Goal: Find specific page/section: Find specific page/section

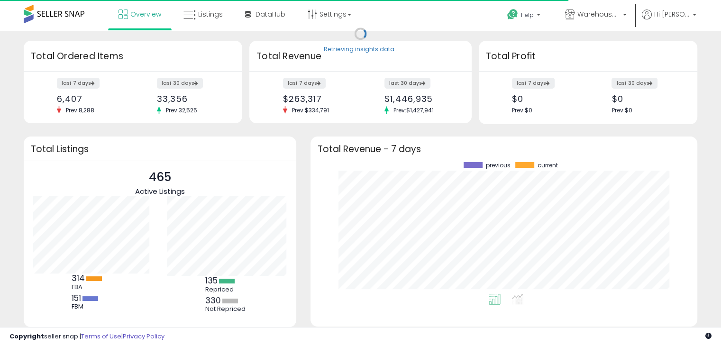
scroll to position [131, 368]
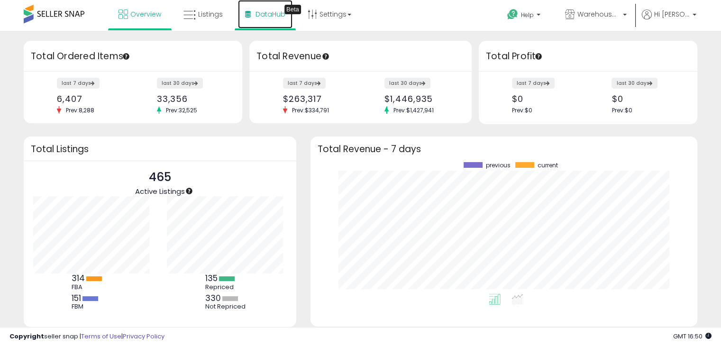
click at [269, 26] on link "DataHub Beta" at bounding box center [265, 14] width 55 height 28
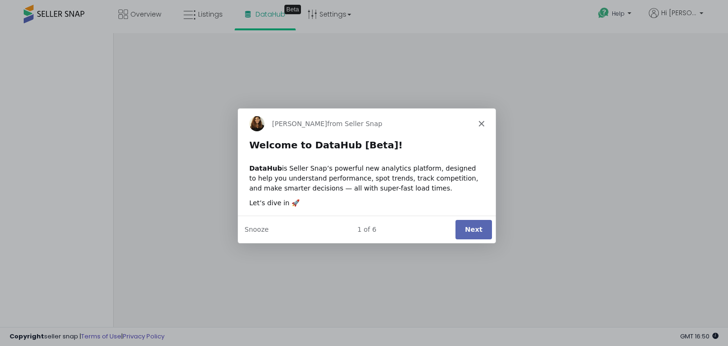
click at [486, 128] on div "Georgie from Seller Snap" at bounding box center [366, 123] width 258 height 30
click at [480, 220] on button "Next" at bounding box center [473, 228] width 36 height 19
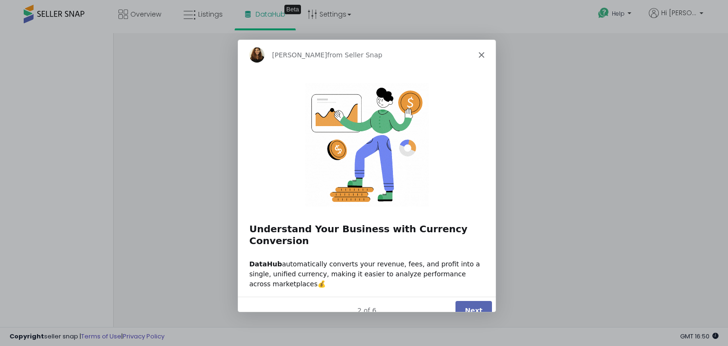
click at [478, 300] on button "Next" at bounding box center [473, 309] width 36 height 19
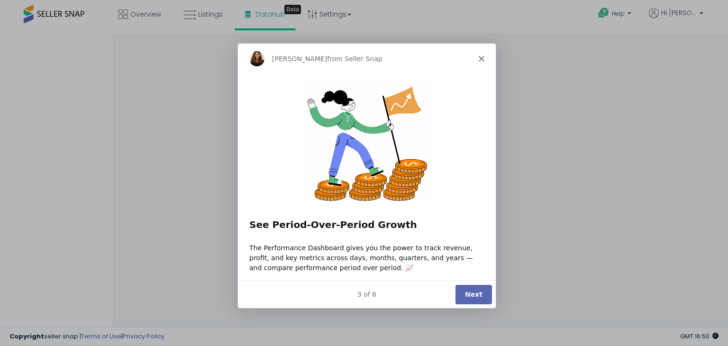
click at [478, 299] on button "Next" at bounding box center [473, 293] width 36 height 19
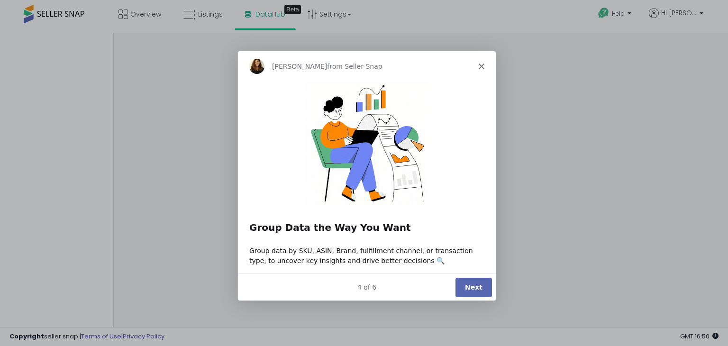
click at [478, 299] on div "4 of 6 Next" at bounding box center [366, 286] width 258 height 27
click at [478, 289] on button "Next" at bounding box center [473, 286] width 36 height 19
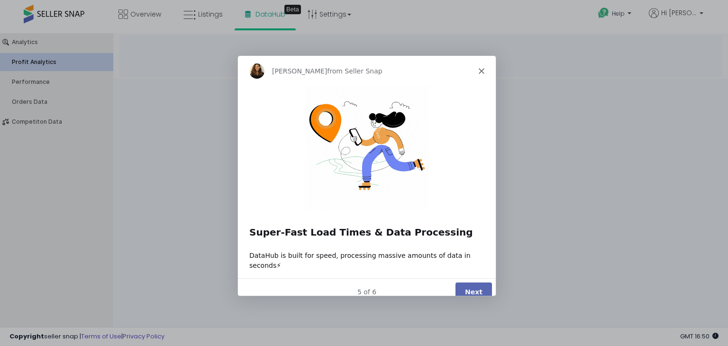
click at [478, 290] on button "Next" at bounding box center [473, 291] width 36 height 19
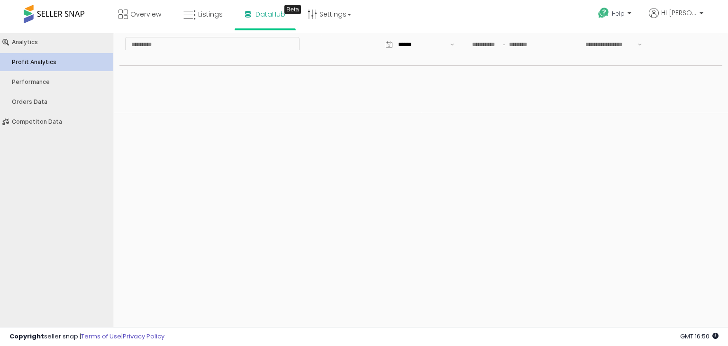
type input "***"
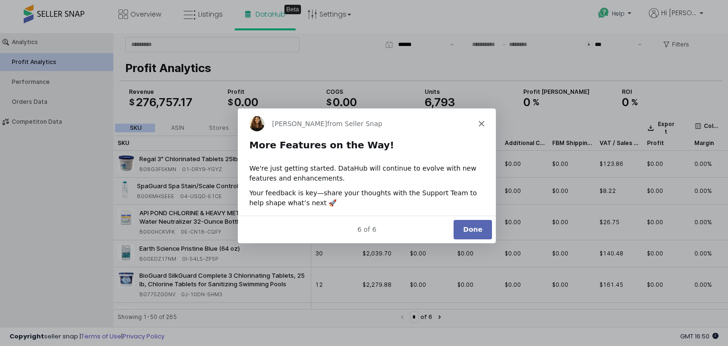
click at [477, 123] on div "Georgie from Seller Snap" at bounding box center [366, 123] width 258 height 30
click at [476, 123] on div "Georgie from Seller Snap" at bounding box center [366, 123] width 258 height 30
click at [480, 123] on icon "Close" at bounding box center [481, 123] width 6 height 6
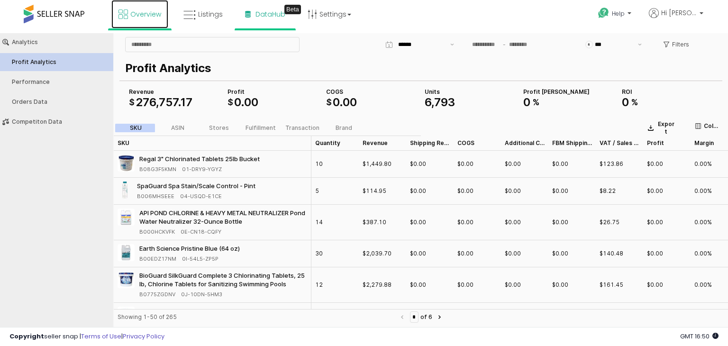
click at [142, 11] on span "Overview" at bounding box center [145, 13] width 31 height 9
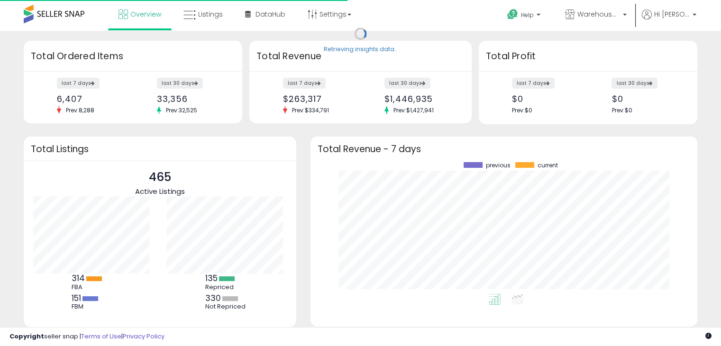
scroll to position [131, 368]
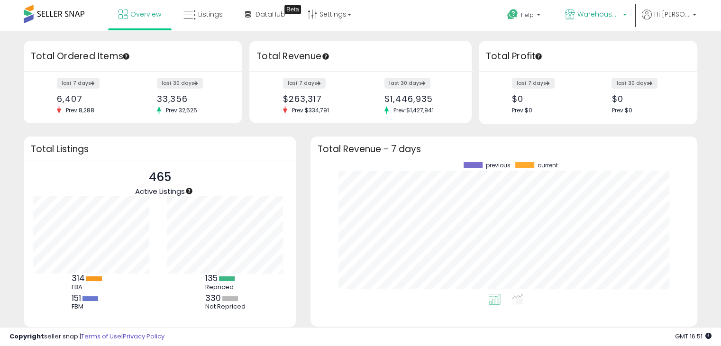
click at [614, 20] on p "Warehouse Limited" at bounding box center [596, 15] width 62 height 12
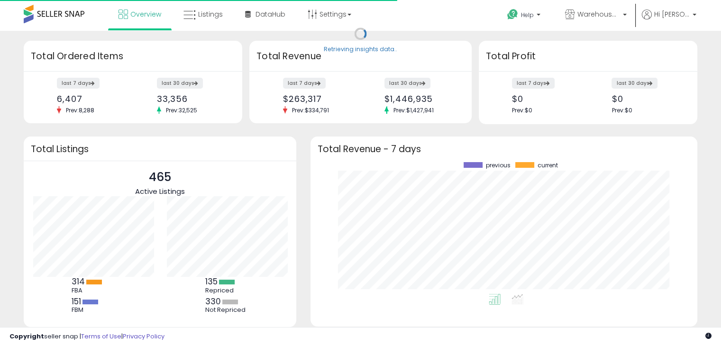
scroll to position [131, 368]
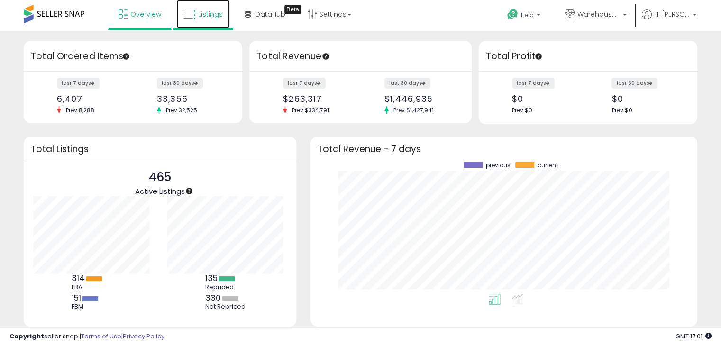
click at [210, 19] on link "Listings" at bounding box center [203, 14] width 54 height 28
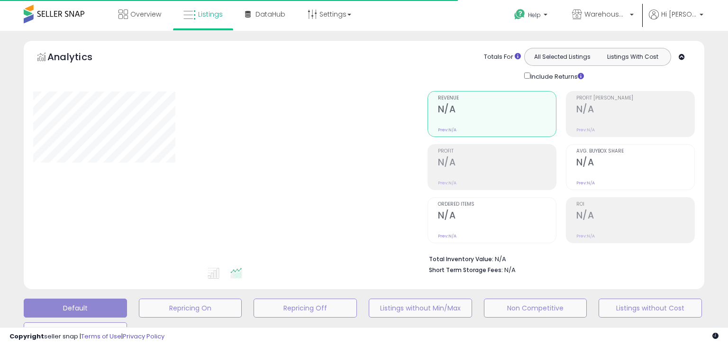
click at [0, 152] on div "**********" at bounding box center [364, 306] width 728 height 550
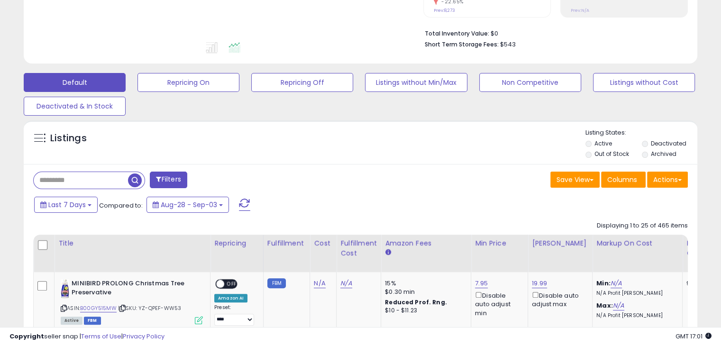
scroll to position [265, 0]
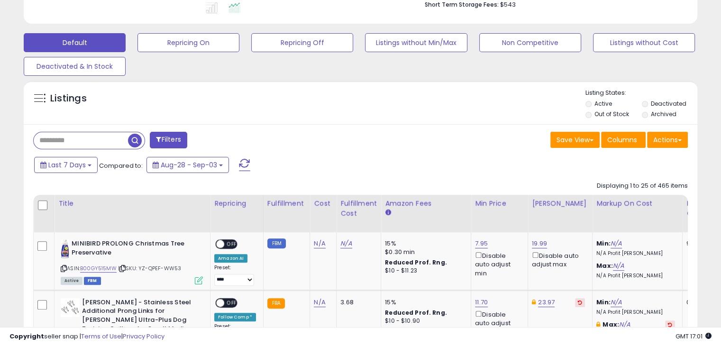
click at [100, 136] on input "text" at bounding box center [81, 140] width 94 height 17
paste input "**********"
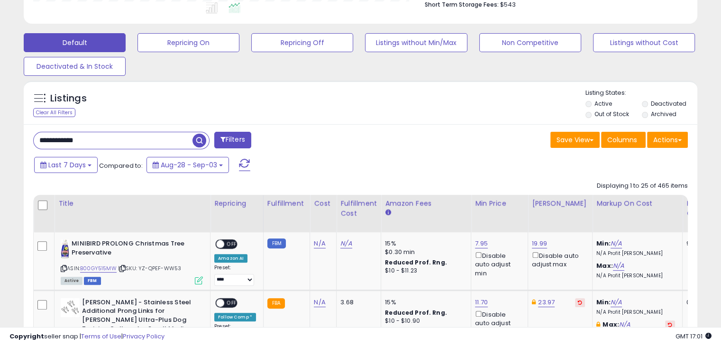
type input "**********"
